Goal: Task Accomplishment & Management: Manage account settings

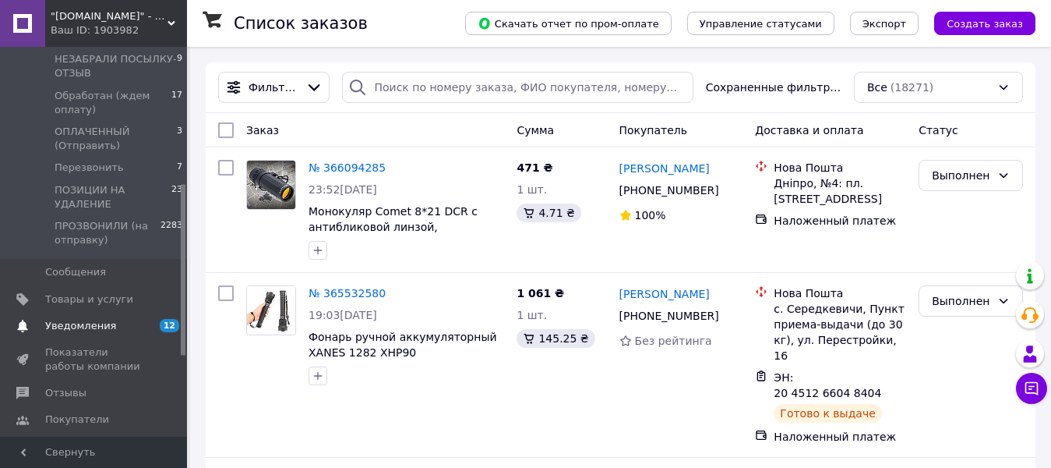
click at [99, 319] on span "Уведомления" at bounding box center [80, 326] width 71 height 14
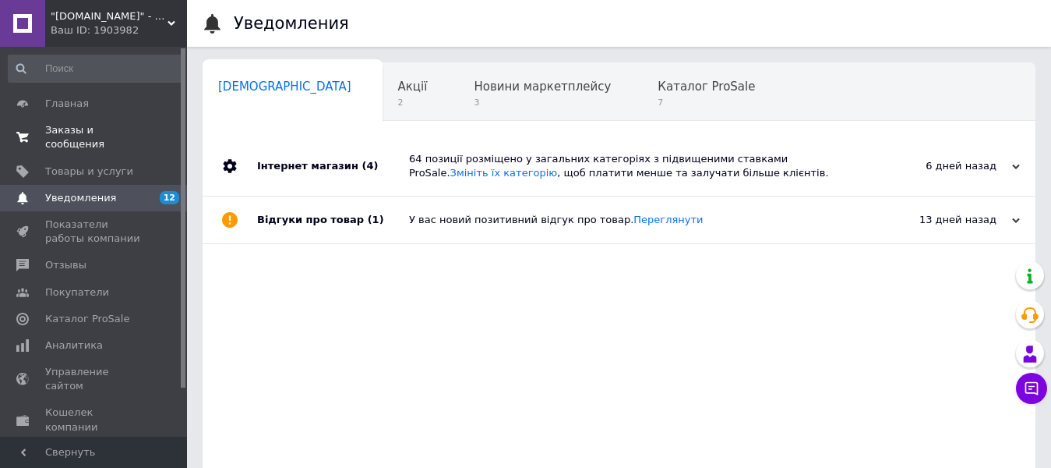
click at [97, 129] on span "Заказы и сообщения" at bounding box center [94, 137] width 99 height 28
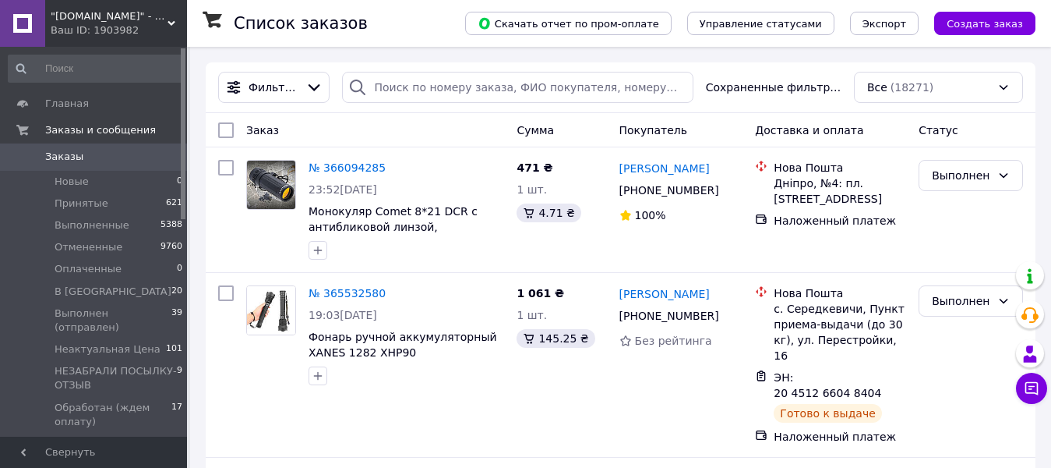
click at [122, 22] on span ""[DOMAIN_NAME]" - Интернет-магазин полезных и качественных товаров!" at bounding box center [109, 16] width 117 height 14
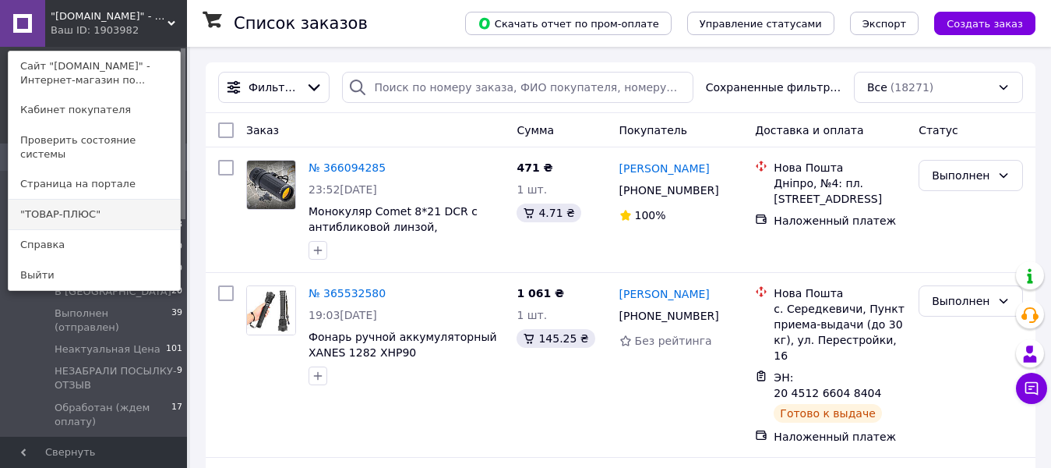
click at [80, 205] on link ""ТОВАР-ПЛЮС"" at bounding box center [94, 215] width 171 height 30
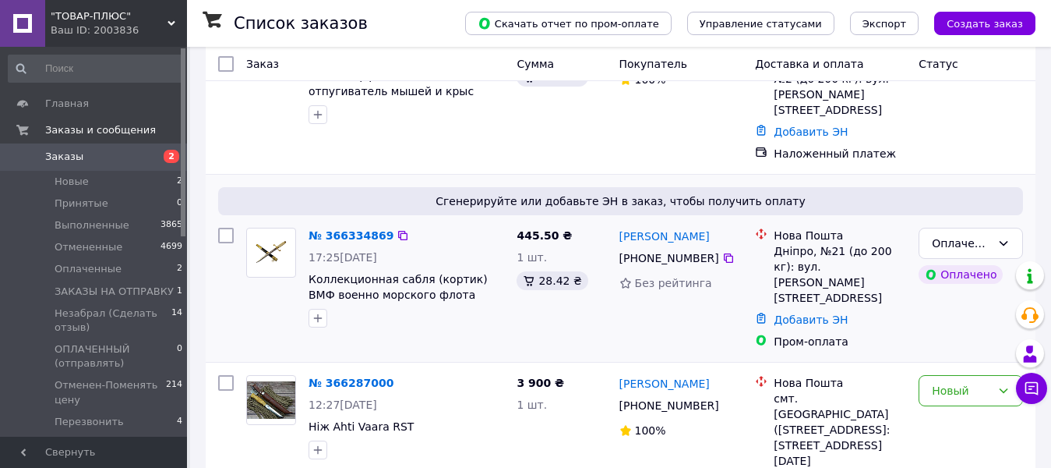
scroll to position [156, 0]
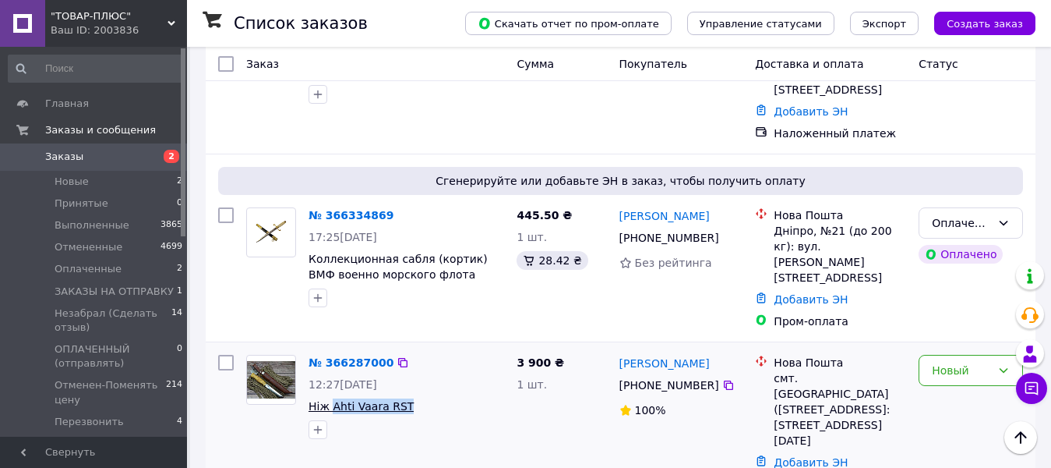
drag, startPoint x: 401, startPoint y: 355, endPoint x: 334, endPoint y: 355, distance: 67.0
click at [334, 398] on span "Ніж Ahti Vaara RST" at bounding box center [407, 406] width 196 height 16
copy span "Ahti Vaara RST"
click at [340, 209] on link "№ 366334869" at bounding box center [351, 215] width 85 height 12
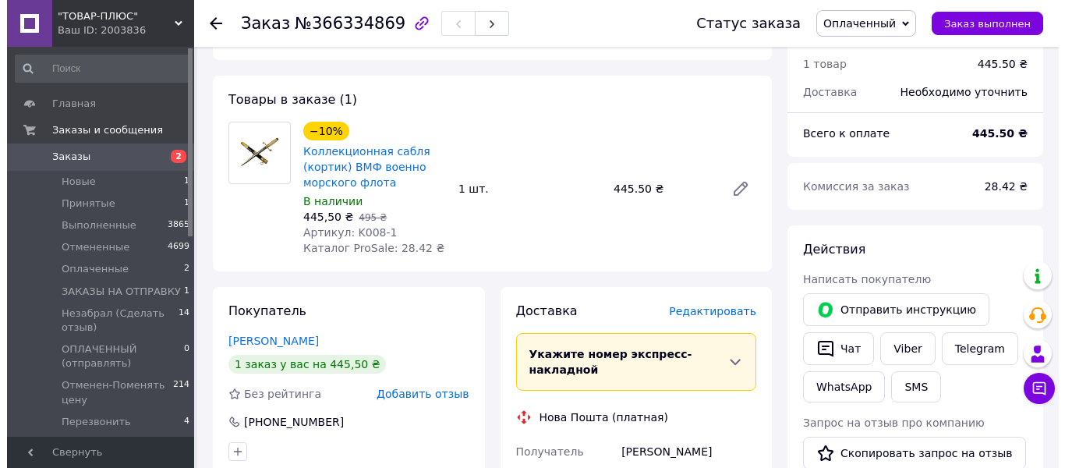
scroll to position [701, 0]
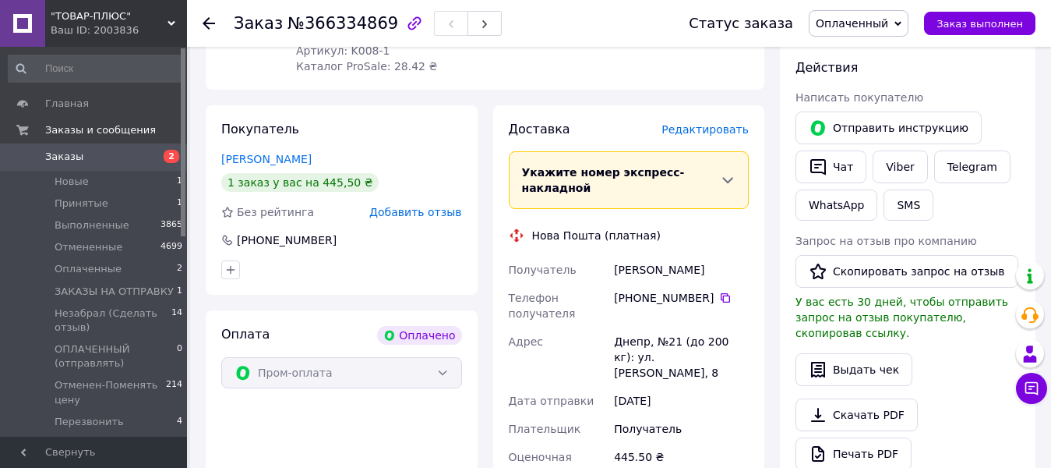
click at [712, 123] on span "Редактировать" at bounding box center [705, 129] width 87 height 12
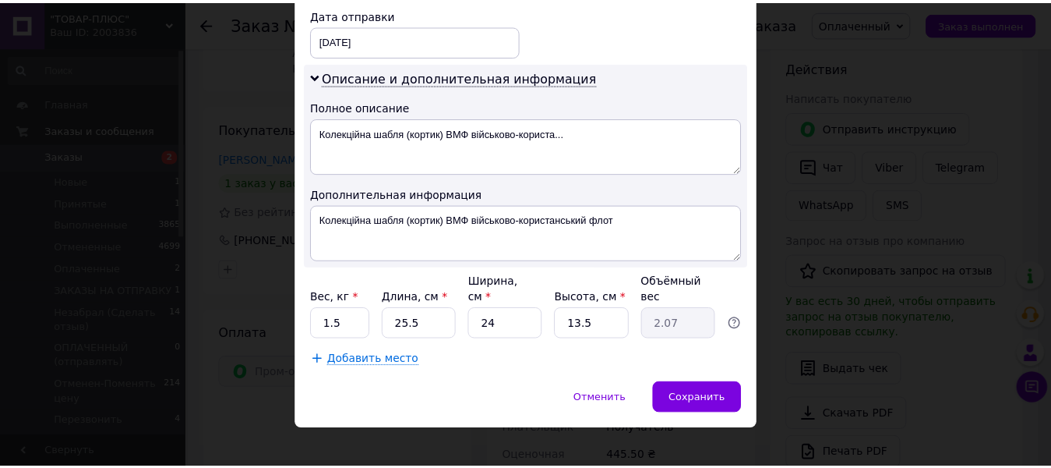
scroll to position [757, 0]
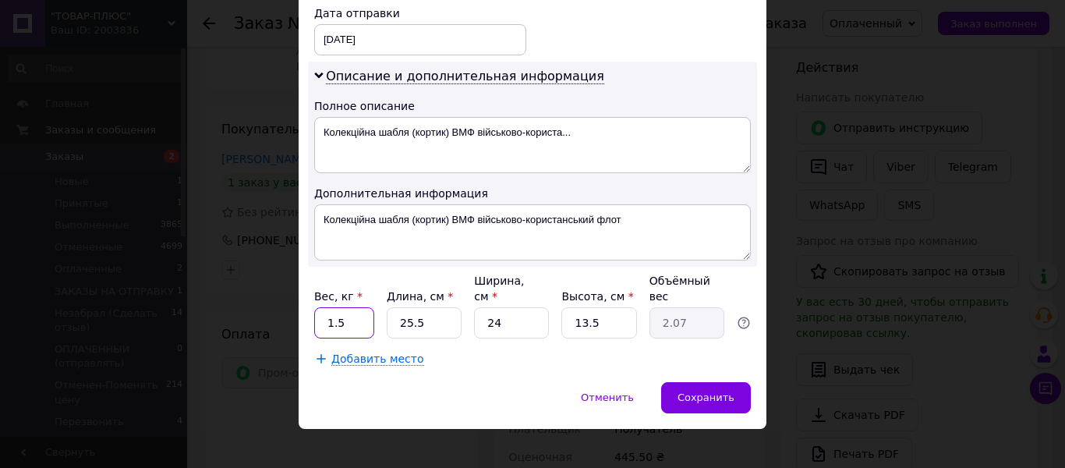
click at [355, 307] on input "1.5" at bounding box center [344, 322] width 60 height 31
type input "1"
click at [442, 307] on input "25.5" at bounding box center [424, 322] width 75 height 31
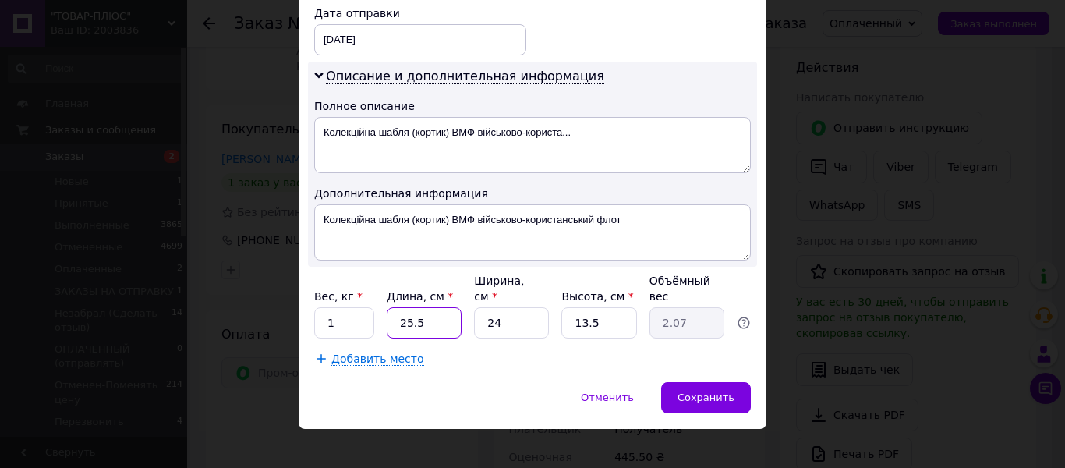
type input "3"
type input "0.24"
type input "38"
type input "3.08"
type input "38"
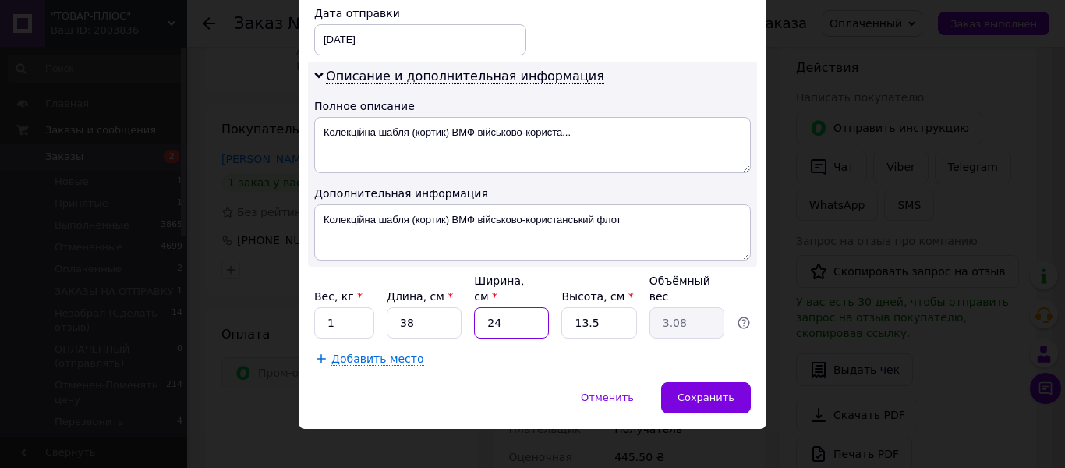
click at [532, 310] on input "24" at bounding box center [511, 322] width 75 height 31
type input "1"
type input "0.13"
type input "15"
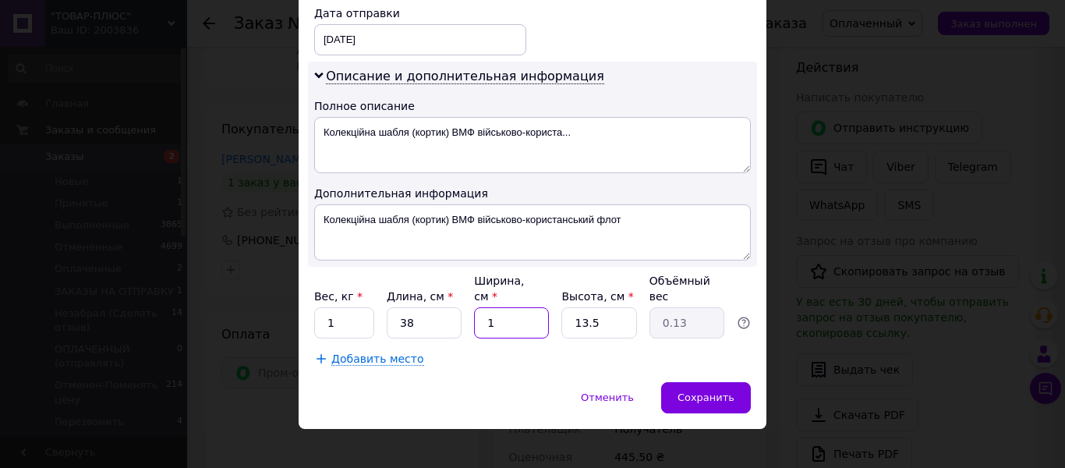
type input "1.92"
type input "15"
click at [619, 307] on input "13.5" at bounding box center [598, 322] width 75 height 31
type input "5"
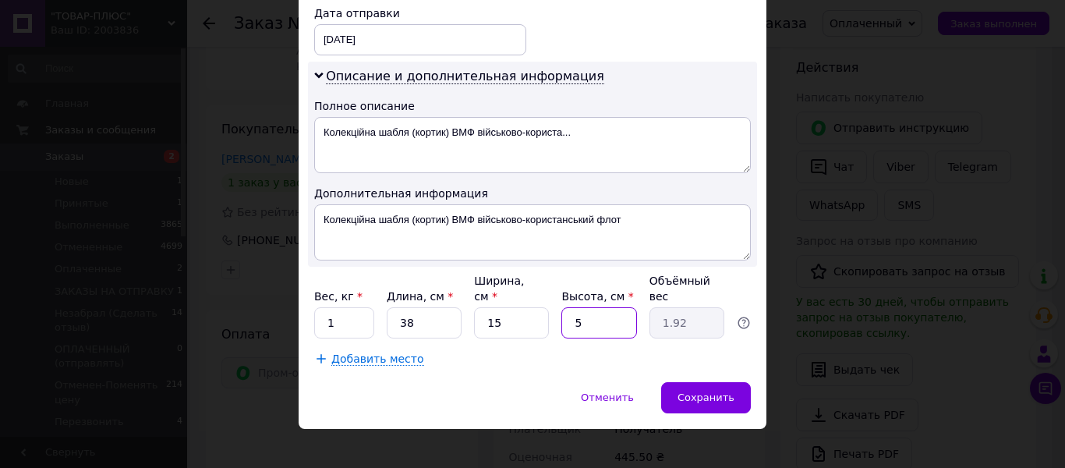
type input "0.71"
type input "5"
click at [712, 391] on span "Сохранить" at bounding box center [705, 397] width 57 height 12
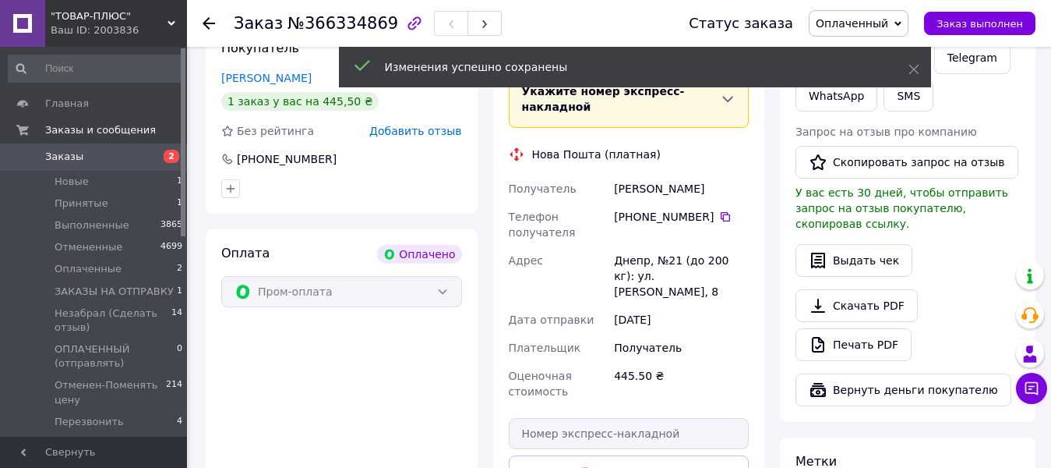
scroll to position [1091, 0]
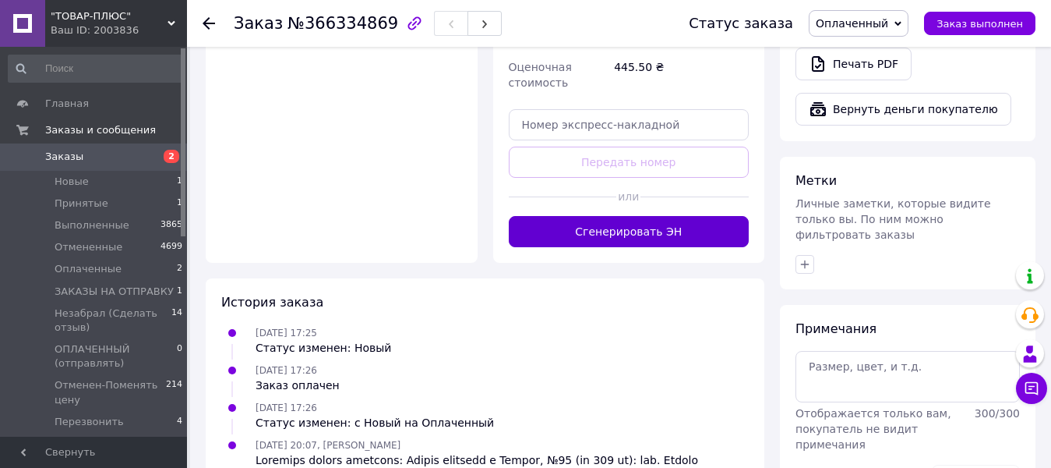
click at [635, 216] on button "Сгенерировать ЭН" at bounding box center [629, 231] width 241 height 31
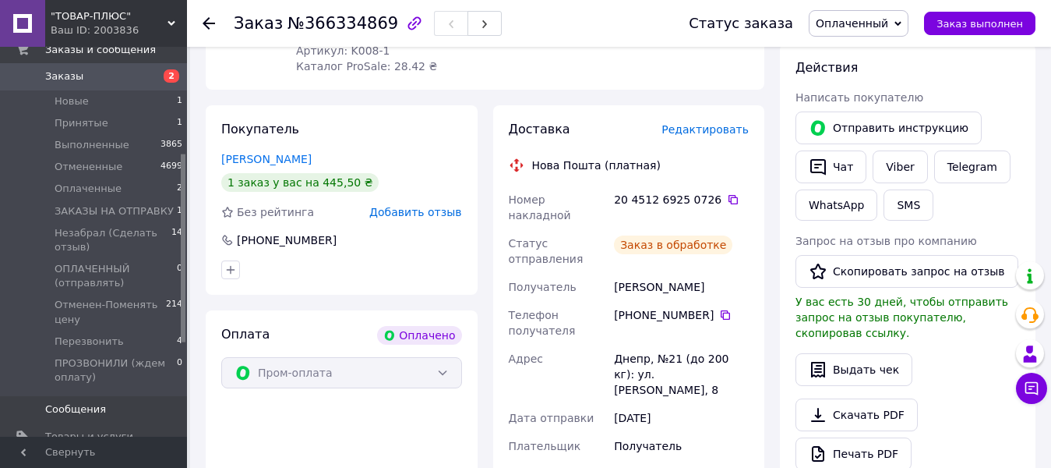
scroll to position [234, 0]
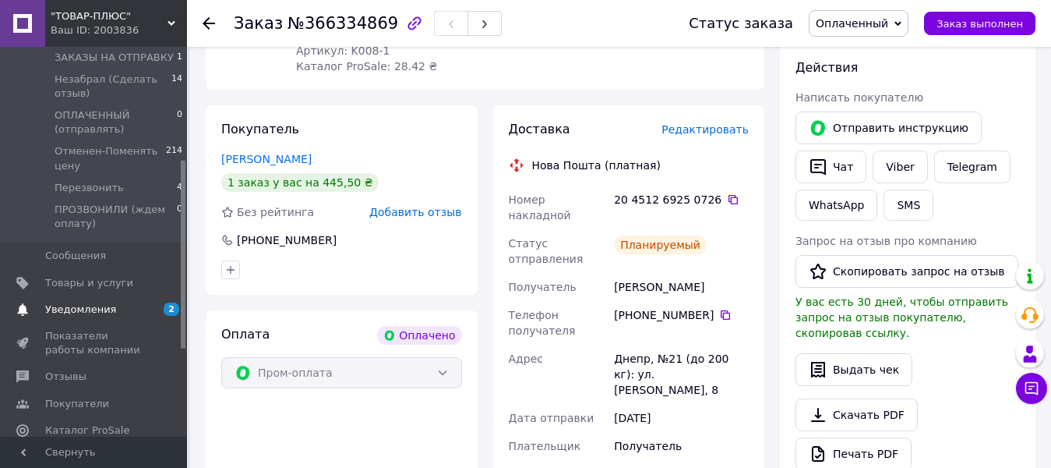
click at [87, 312] on span "Уведомления" at bounding box center [80, 309] width 71 height 14
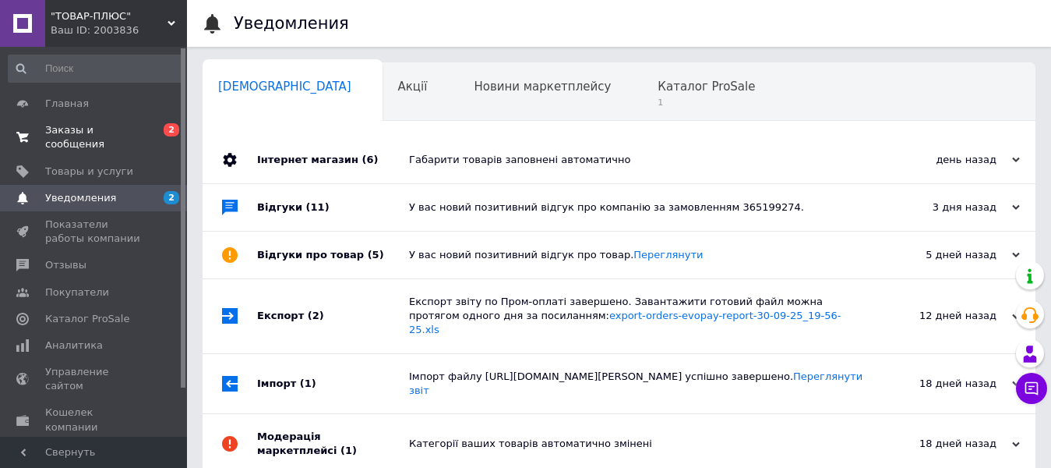
click at [89, 135] on span "Заказы и сообщения" at bounding box center [94, 137] width 99 height 28
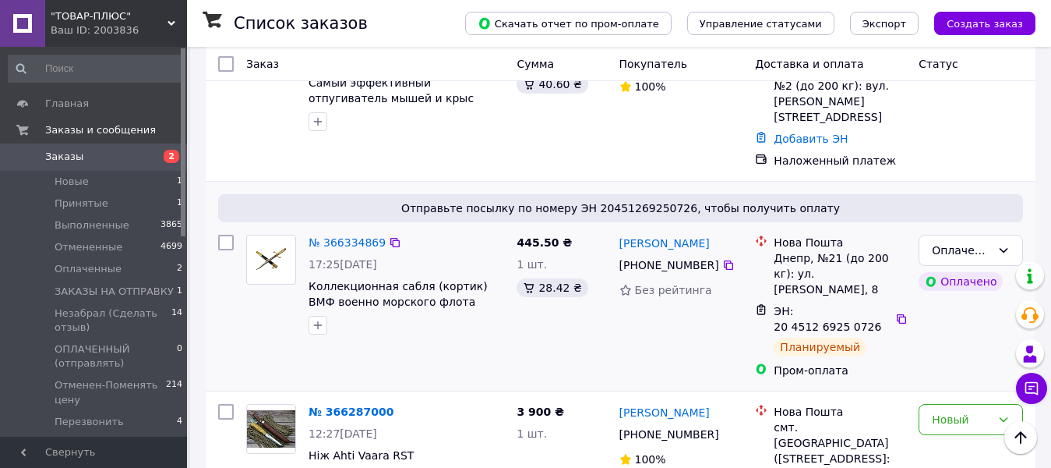
scroll to position [234, 0]
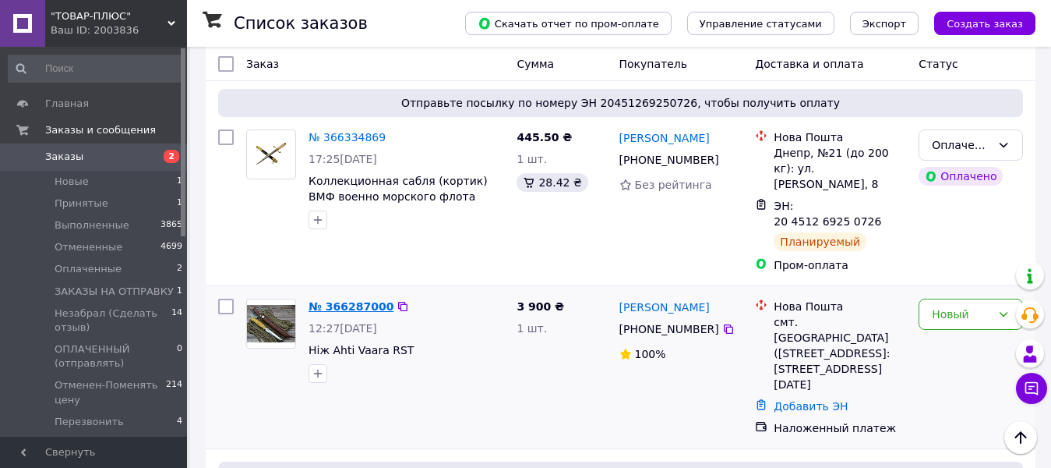
click at [340, 300] on link "№ 366287000" at bounding box center [351, 306] width 85 height 12
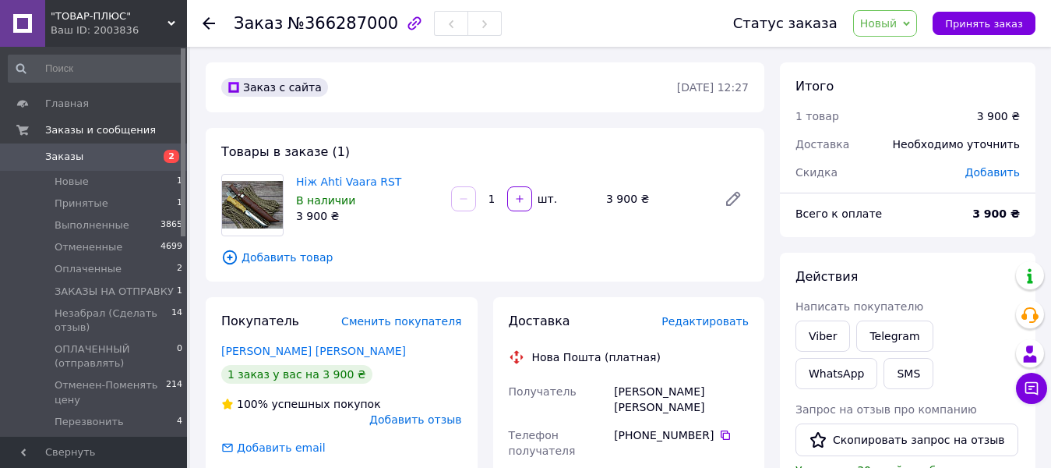
click at [895, 27] on span "Новый" at bounding box center [878, 23] width 37 height 12
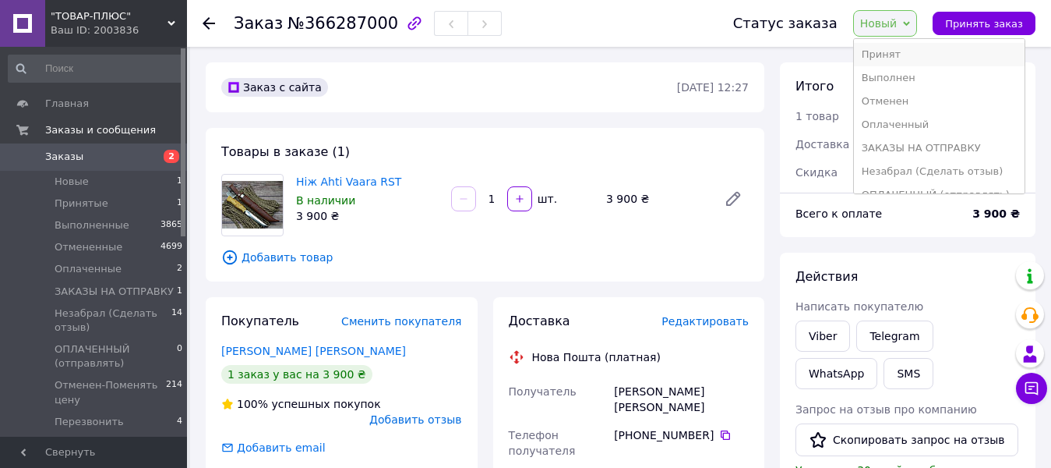
click at [885, 55] on li "Принят" at bounding box center [939, 54] width 171 height 23
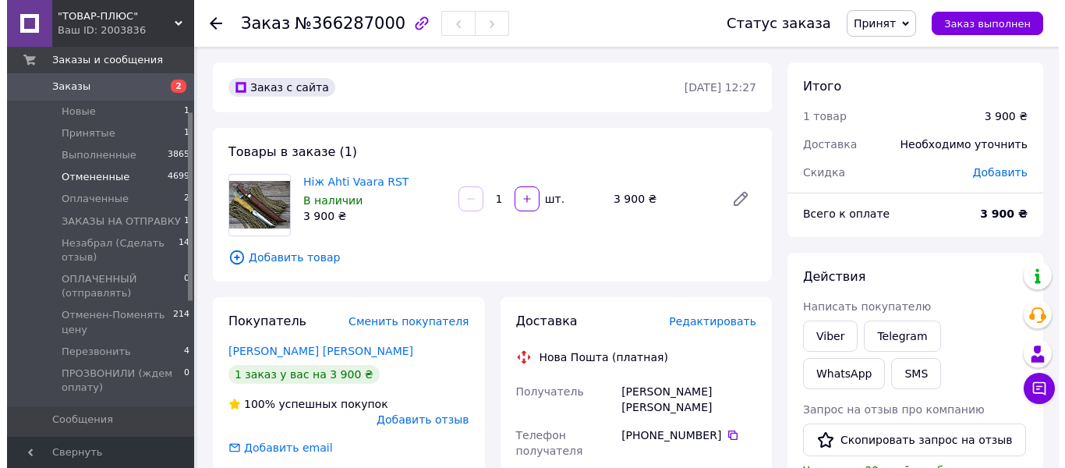
scroll to position [234, 0]
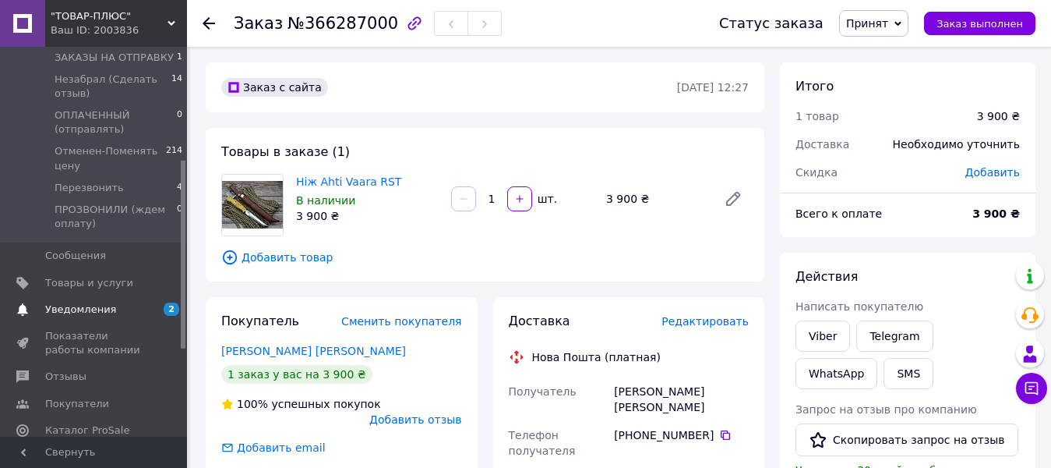
click at [83, 313] on span "Уведомления" at bounding box center [80, 309] width 71 height 14
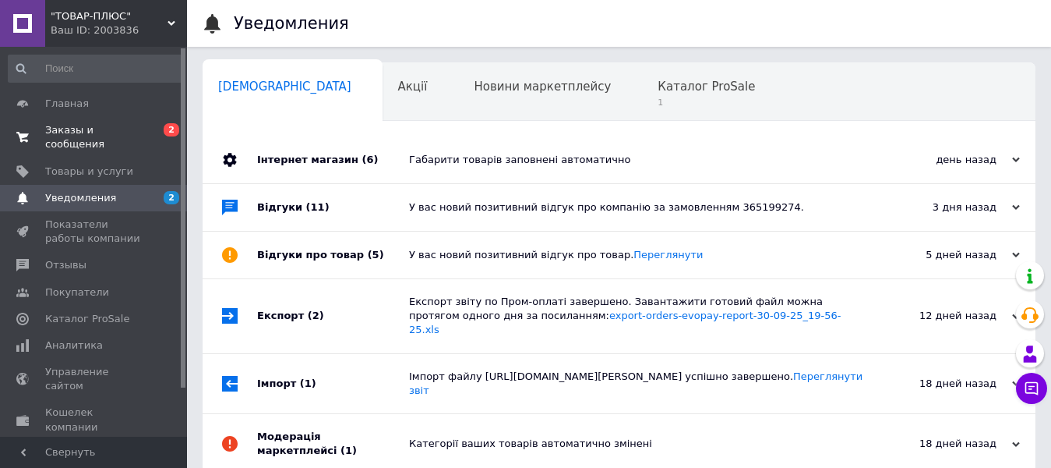
click at [79, 122] on link "Заказы и сообщения 0 2" at bounding box center [96, 137] width 192 height 41
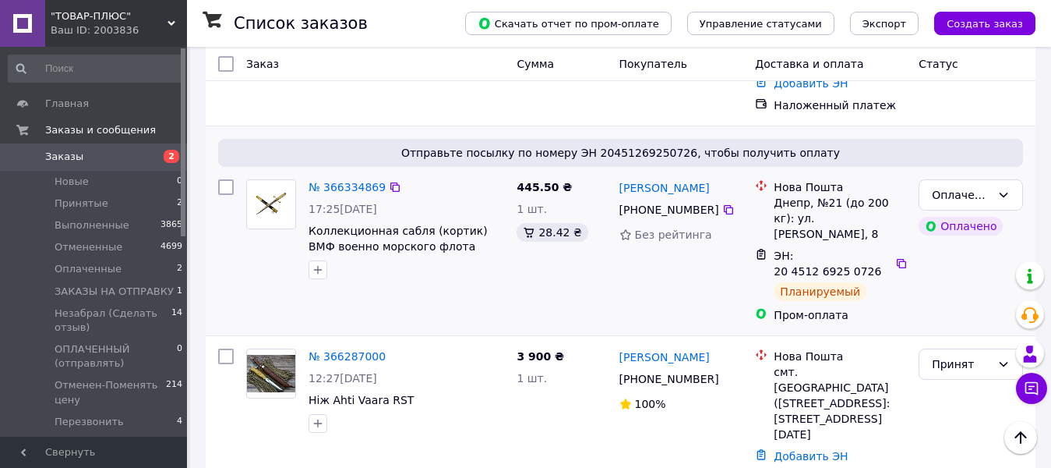
scroll to position [156, 0]
